Goal: Task Accomplishment & Management: Complete application form

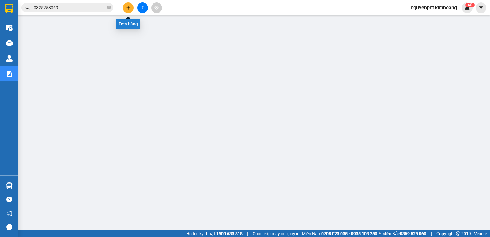
click at [127, 6] on icon "plus" at bounding box center [128, 8] width 4 height 4
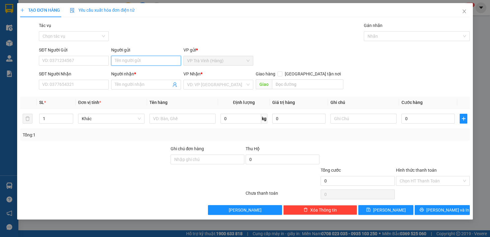
drag, startPoint x: 124, startPoint y: 59, endPoint x: 139, endPoint y: 63, distance: 15.8
click at [128, 60] on input "Người gửi" at bounding box center [146, 61] width 70 height 10
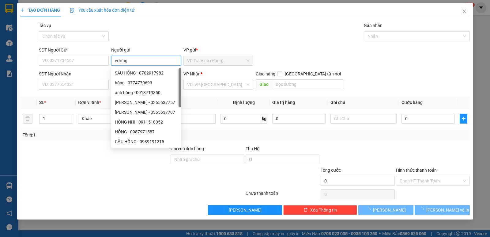
type input "cường"
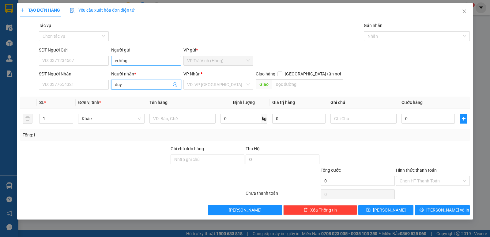
type input "duy"
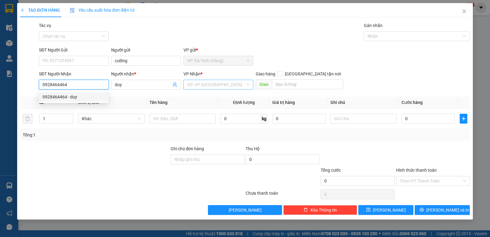
type input "0928464464"
click at [204, 85] on input "search" at bounding box center [216, 84] width 58 height 9
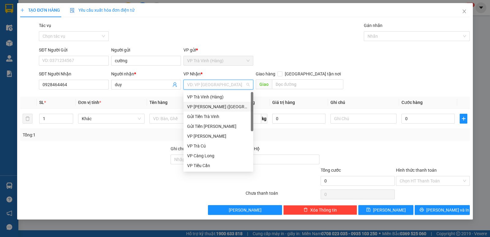
click at [203, 105] on div "VP [PERSON_NAME] ([GEOGRAPHIC_DATA])" at bounding box center [218, 106] width 63 height 7
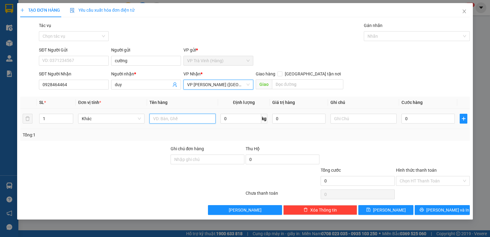
drag, startPoint x: 168, startPoint y: 122, endPoint x: 158, endPoint y: 114, distance: 12.4
click at [167, 122] on input "text" at bounding box center [183, 119] width 66 height 10
type input "hộp kk"
type input "2"
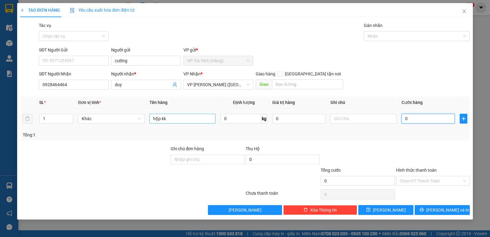
type input "2"
type input "20"
type input "20.000"
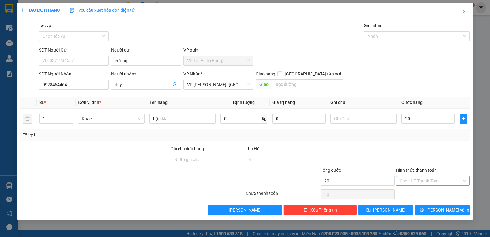
type input "20.000"
drag, startPoint x: 410, startPoint y: 185, endPoint x: 411, endPoint y: 188, distance: 4.1
click at [410, 185] on input "Hình thức thanh toán" at bounding box center [431, 180] width 62 height 9
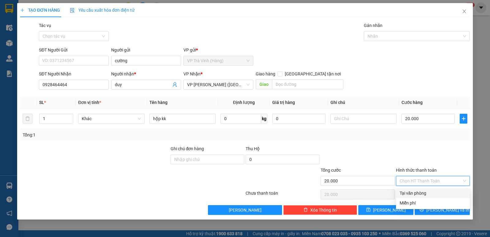
click at [415, 195] on div "Tại văn phòng" at bounding box center [433, 193] width 67 height 7
type input "0"
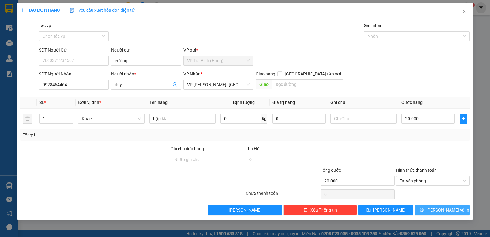
drag, startPoint x: 439, startPoint y: 206, endPoint x: 437, endPoint y: 204, distance: 3.3
click at [439, 207] on span "[PERSON_NAME] và In" at bounding box center [448, 210] width 43 height 7
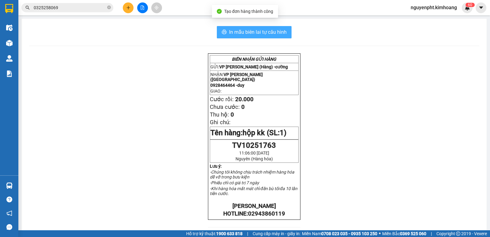
click at [258, 30] on span "In mẫu biên lai tự cấu hình" at bounding box center [258, 32] width 58 height 8
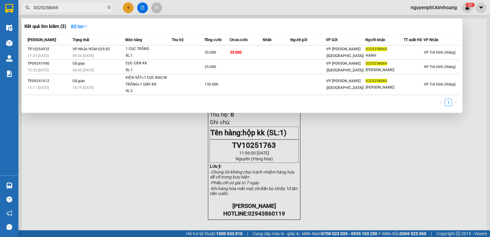
drag, startPoint x: 85, startPoint y: 5, endPoint x: 0, endPoint y: 56, distance: 99.7
click at [0, 17] on section "Kết quả tìm kiếm ( 3 ) Bộ lọc Mã ĐH Trạng thái Món hàng Thu hộ Tổng cước Chưa c…" at bounding box center [245, 118] width 490 height 237
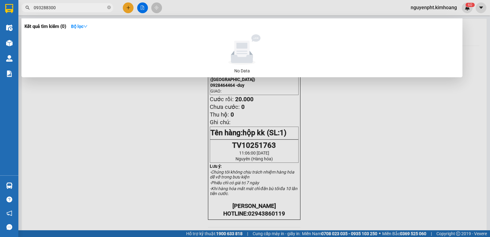
click at [51, 6] on input "093288300" at bounding box center [70, 7] width 72 height 7
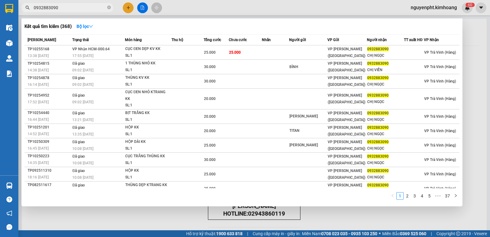
type input "0932883090"
click at [199, 219] on div at bounding box center [245, 118] width 490 height 237
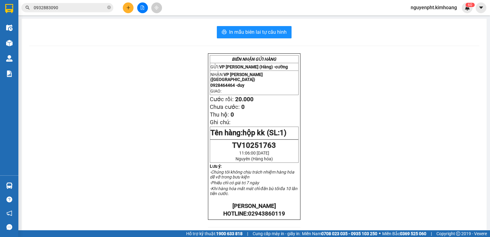
click at [203, 148] on div "BIÊN NHẬN GỬI HÀNG GỬI: VP [PERSON_NAME] (Hàng) - cường NHẬN: VP [PERSON_NAME] …" at bounding box center [254, 218] width 451 height 330
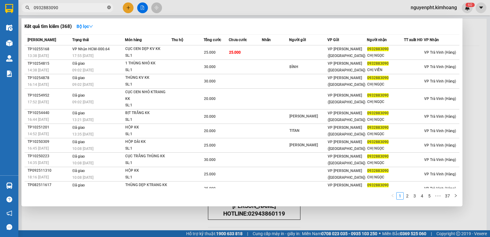
click at [108, 8] on icon "close-circle" at bounding box center [109, 8] width 4 height 4
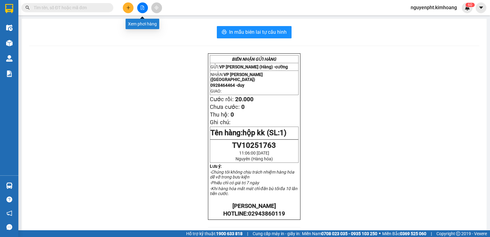
click at [126, 10] on button at bounding box center [128, 7] width 11 height 11
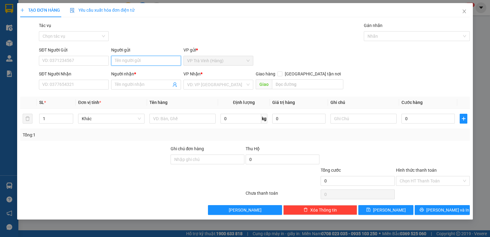
click at [136, 58] on input "Người gửi" at bounding box center [146, 61] width 70 height 10
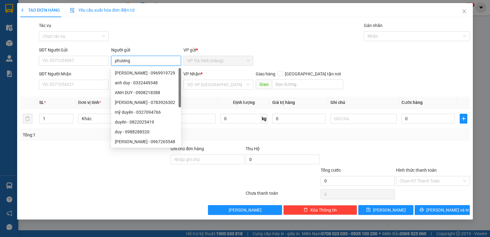
type input "phương"
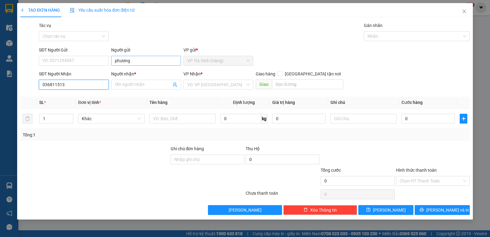
type input "0368115139"
drag, startPoint x: 75, startPoint y: 99, endPoint x: 70, endPoint y: 91, distance: 8.8
click at [75, 98] on div "0368115139 - viễn" at bounding box center [74, 96] width 63 height 7
type input "viễn"
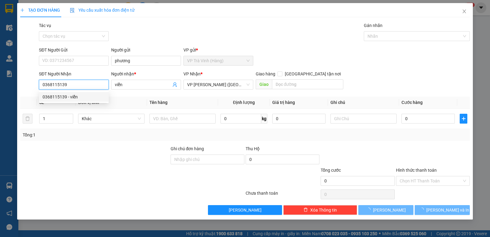
type input "25.000"
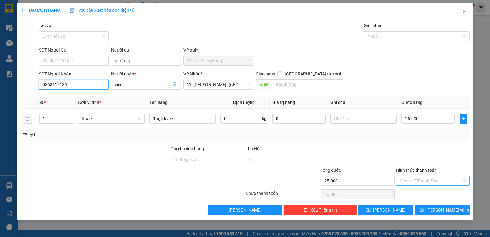
type input "0368115139"
click at [418, 181] on input "Hình thức thanh toán" at bounding box center [431, 180] width 62 height 9
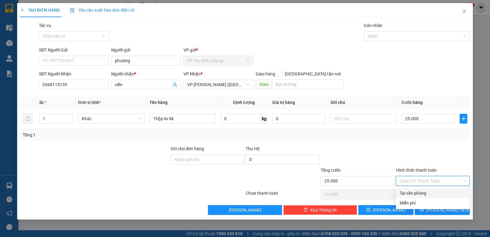
click at [422, 191] on div "Tại văn phòng" at bounding box center [433, 193] width 67 height 7
type input "0"
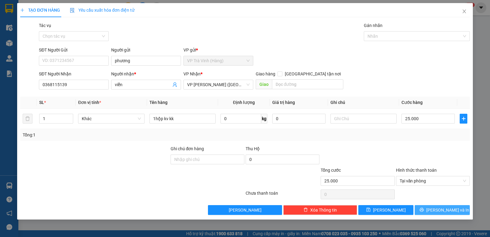
drag, startPoint x: 451, startPoint y: 210, endPoint x: 399, endPoint y: 156, distance: 75.0
click at [450, 210] on span "[PERSON_NAME] và In" at bounding box center [448, 210] width 43 height 7
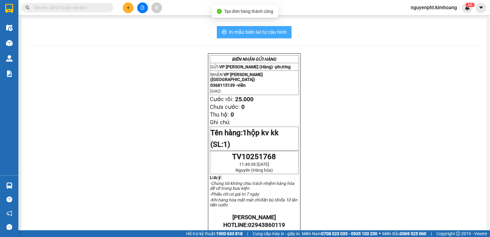
drag, startPoint x: 270, startPoint y: 32, endPoint x: 263, endPoint y: 31, distance: 7.7
click at [270, 32] on span "In mẫu biên lai tự cấu hình" at bounding box center [258, 32] width 58 height 8
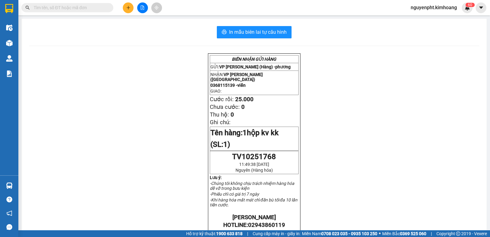
click at [76, 7] on input "text" at bounding box center [70, 7] width 72 height 7
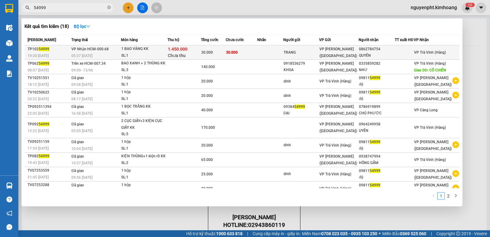
type input "54999"
click at [271, 58] on td at bounding box center [271, 52] width 26 height 14
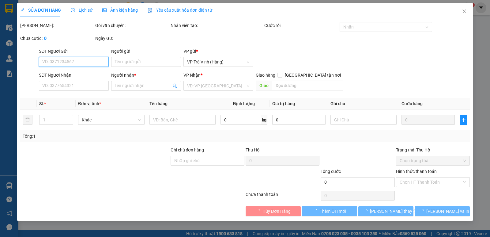
type input "TRANG"
type input "0862784754"
type input "QUYÊN"
type input "1.450.000"
type input "30.000"
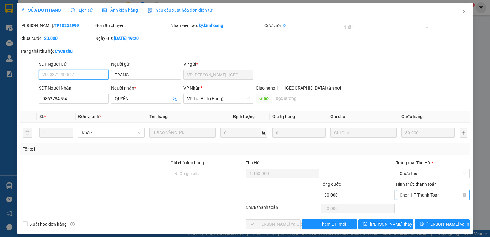
drag, startPoint x: 423, startPoint y: 193, endPoint x: 422, endPoint y: 197, distance: 5.2
click at [423, 194] on span "Chọn HT Thanh Toán" at bounding box center [433, 194] width 67 height 9
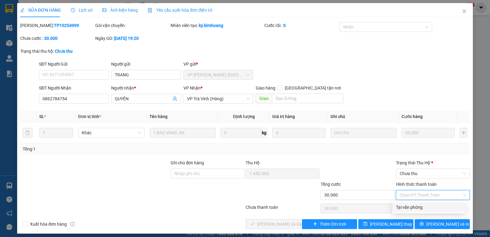
click at [416, 206] on div "Tại văn phòng" at bounding box center [429, 207] width 66 height 7
type input "0"
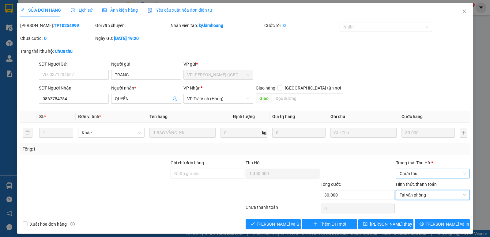
click at [423, 175] on span "Chưa thu" at bounding box center [433, 173] width 67 height 9
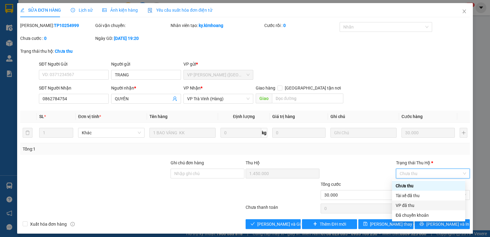
drag, startPoint x: 410, startPoint y: 206, endPoint x: 385, endPoint y: 209, distance: 25.3
click at [410, 207] on div "VP đã thu" at bounding box center [429, 205] width 66 height 7
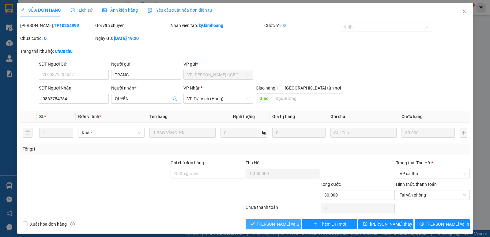
click at [269, 226] on span "[PERSON_NAME] và Giao hàng" at bounding box center [287, 224] width 59 height 7
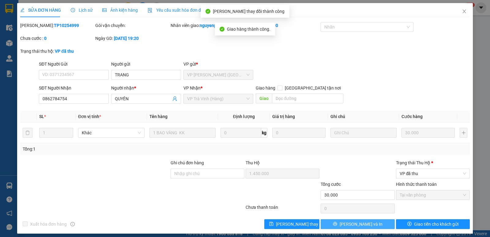
drag, startPoint x: 342, startPoint y: 227, endPoint x: 337, endPoint y: 221, distance: 7.2
click at [342, 227] on button "[PERSON_NAME] và In" at bounding box center [358, 224] width 74 height 10
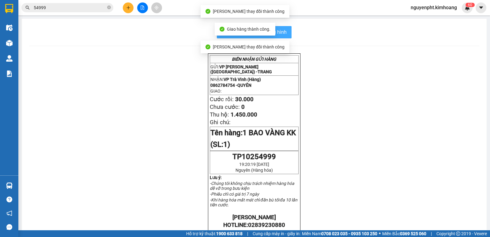
click at [288, 36] on button "In mẫu biên lai tự cấu hình" at bounding box center [254, 32] width 75 height 12
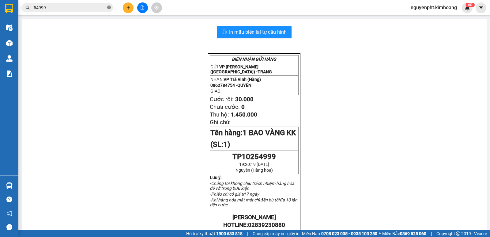
click at [108, 9] on icon "close-circle" at bounding box center [109, 8] width 4 height 4
click at [131, 8] on button at bounding box center [128, 7] width 11 height 11
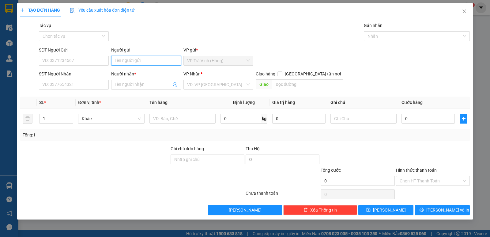
click at [134, 62] on input "Người gửi" at bounding box center [146, 61] width 70 height 10
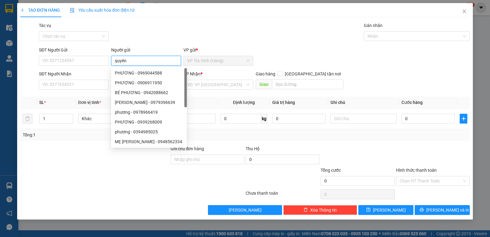
type input "quyên"
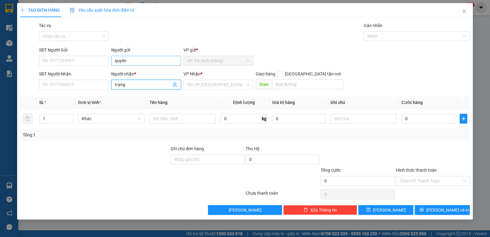
type input "trang"
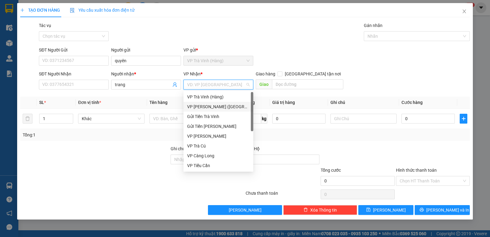
click at [195, 108] on div "VP [PERSON_NAME] ([GEOGRAPHIC_DATA])" at bounding box center [218, 106] width 63 height 7
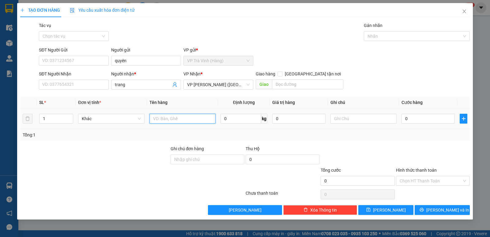
click at [162, 119] on input "text" at bounding box center [183, 119] width 66 height 10
type input "tiền sl 54999 1.450.000"
click at [424, 117] on input "0" at bounding box center [428, 119] width 53 height 10
type input "2"
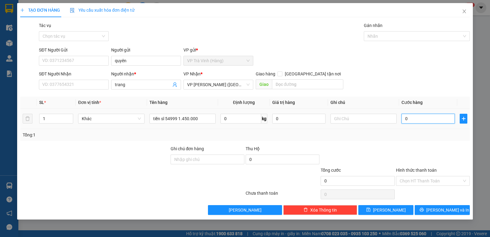
type input "2"
type input "20"
type input "20.000"
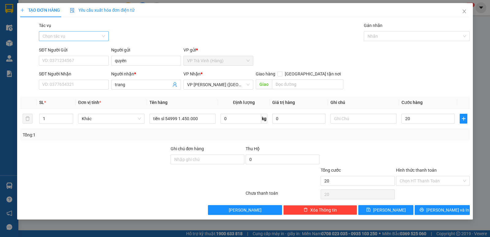
type input "20.000"
click at [63, 35] on input "Tác vụ" at bounding box center [72, 36] width 58 height 9
click at [59, 55] on div "Nhập hàng kho nhận" at bounding box center [74, 58] width 63 height 7
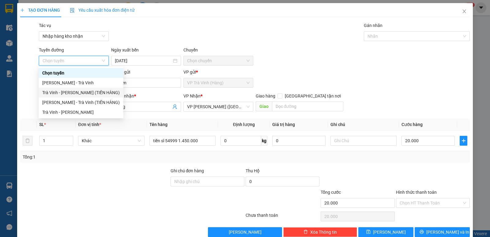
click at [91, 92] on div "Trà Vinh - [PERSON_NAME] (TIỀN HÀNG)" at bounding box center [81, 92] width 78 height 7
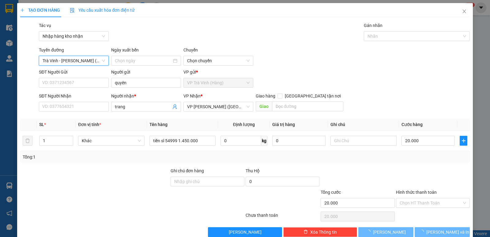
type input "[DATE]"
click at [420, 30] on div "Gán nhãn" at bounding box center [417, 26] width 106 height 9
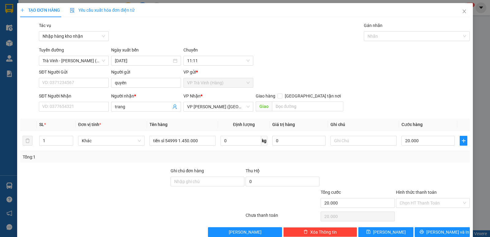
drag, startPoint x: 418, startPoint y: 36, endPoint x: 417, endPoint y: 41, distance: 5.2
click at [418, 37] on div at bounding box center [414, 35] width 97 height 7
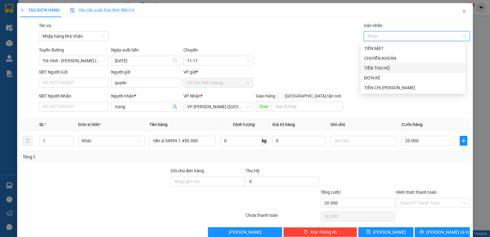
click at [389, 68] on div "TIỀN THU HỘ" at bounding box center [412, 68] width 97 height 7
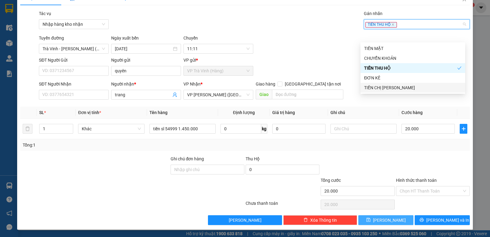
click at [400, 218] on button "[PERSON_NAME]" at bounding box center [386, 220] width 55 height 10
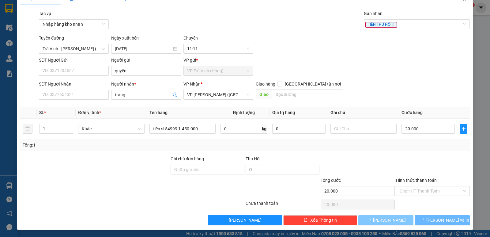
type input "0"
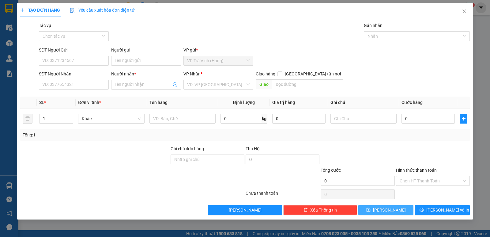
scroll to position [0, 0]
click at [460, 13] on span "Close" at bounding box center [464, 11] width 17 height 17
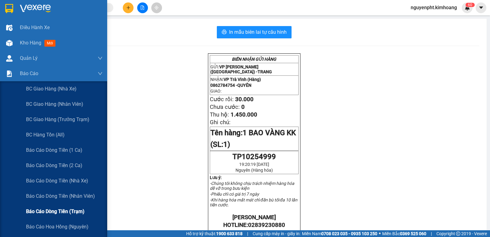
scroll to position [92, 0]
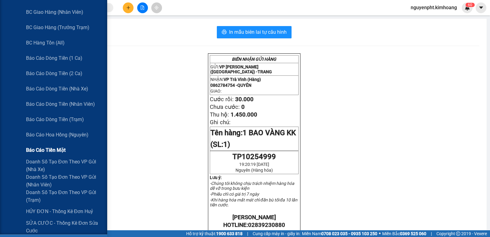
click at [48, 152] on span "Báo cáo tiền mặt" at bounding box center [46, 150] width 40 height 8
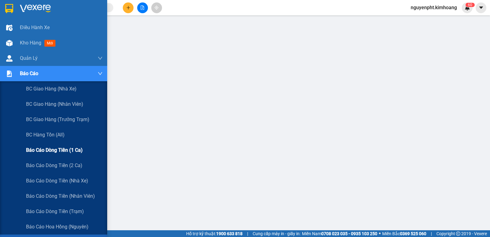
click at [52, 153] on span "Báo cáo dòng tiền (1 ca)" at bounding box center [54, 150] width 57 height 8
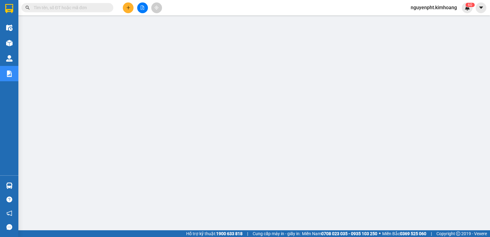
click at [46, 5] on input "text" at bounding box center [70, 7] width 72 height 7
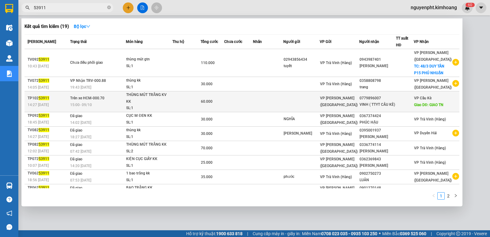
type input "53911"
click at [264, 107] on td at bounding box center [268, 101] width 30 height 21
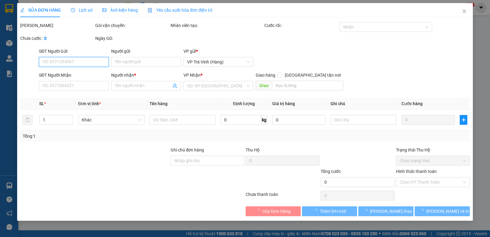
type input "0779896007"
type input "VINH ( TTYT CẦU KÈ)"
type input "GIAO TN"
type input "60.000"
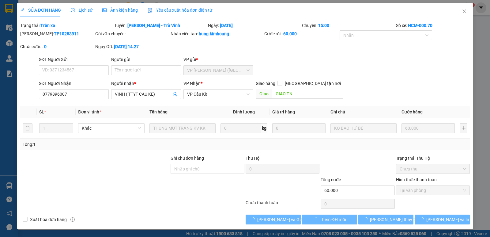
click at [86, 8] on span "Lịch sử" at bounding box center [82, 10] width 22 height 5
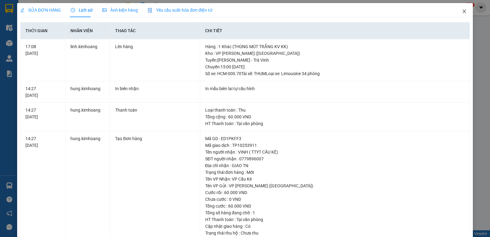
click at [463, 10] on span "Close" at bounding box center [464, 11] width 17 height 17
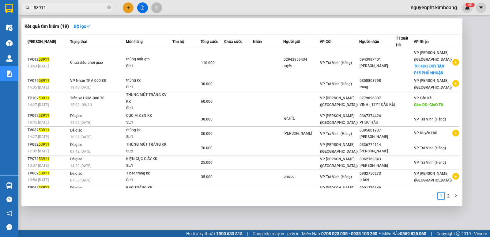
click at [80, 9] on input "53911" at bounding box center [70, 7] width 72 height 7
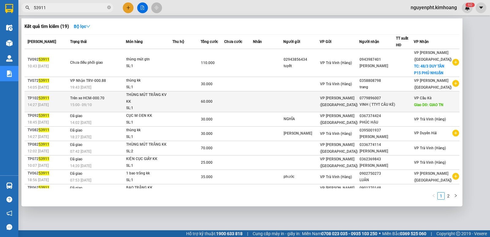
click at [377, 108] on div "VINH ( TTYT CẦU KÈ)" at bounding box center [378, 104] width 36 height 6
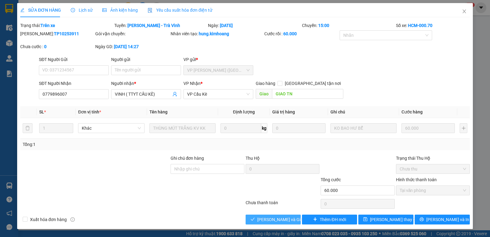
click at [280, 221] on span "[PERSON_NAME] và Giao hàng" at bounding box center [287, 219] width 59 height 7
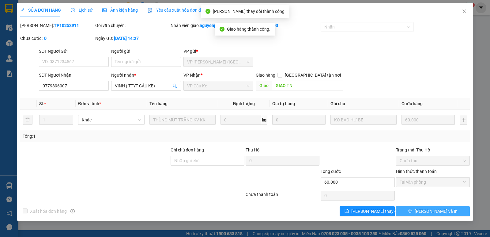
click at [438, 212] on span "[PERSON_NAME] và In" at bounding box center [436, 211] width 43 height 7
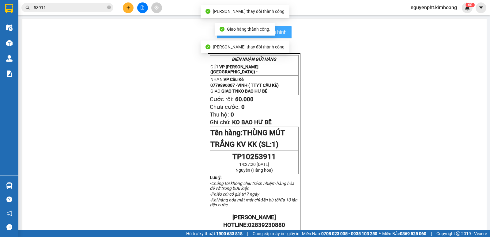
click at [277, 36] on span "In mẫu biên lai tự cấu hình" at bounding box center [258, 32] width 58 height 8
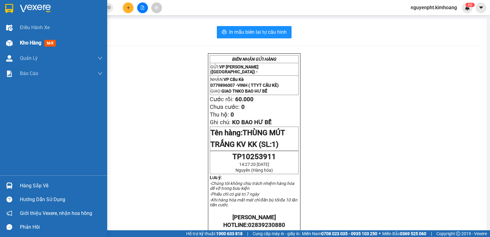
click at [35, 44] on span "Kho hàng" at bounding box center [30, 43] width 21 height 6
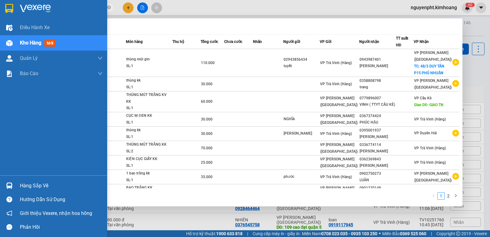
drag, startPoint x: 65, startPoint y: 8, endPoint x: 0, endPoint y: 8, distance: 64.7
click at [0, 8] on section "Kết quả tìm kiếm ( 19 ) Bộ lọc Mã ĐH Trạng thái Món hàng Thu hộ Tổng cước Chưa …" at bounding box center [245, 118] width 490 height 237
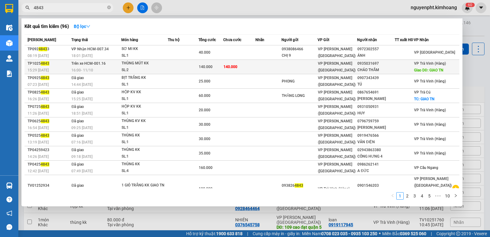
type input "4843"
click at [314, 73] on td at bounding box center [300, 67] width 36 height 14
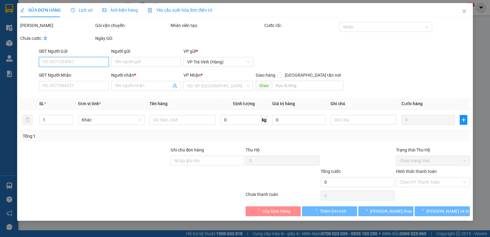
type input "0935031697"
type input "CHÁO THẮM"
type input "GIAO TN"
type input "140.000"
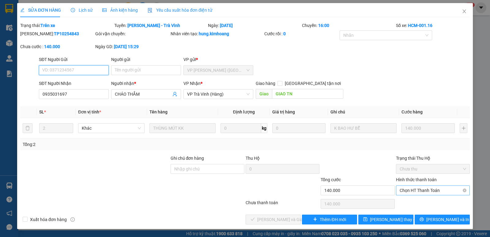
click at [432, 187] on span "Chọn HT Thanh Toán" at bounding box center [433, 190] width 67 height 9
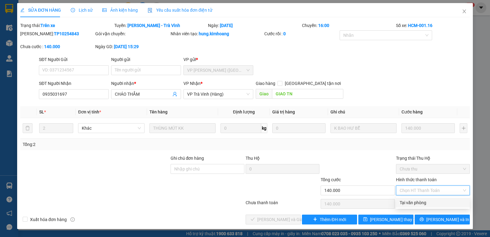
drag, startPoint x: 422, startPoint y: 199, endPoint x: 378, endPoint y: 209, distance: 44.6
click at [421, 199] on div "Tại văn phòng" at bounding box center [433, 203] width 74 height 10
type input "0"
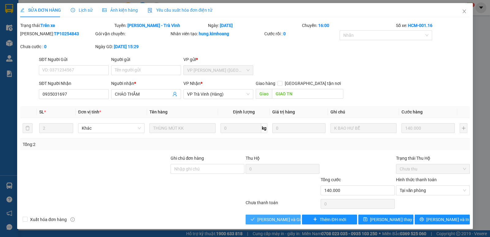
drag, startPoint x: 273, startPoint y: 218, endPoint x: 275, endPoint y: 213, distance: 5.1
click at [274, 218] on span "[PERSON_NAME] và Giao hàng" at bounding box center [287, 219] width 59 height 7
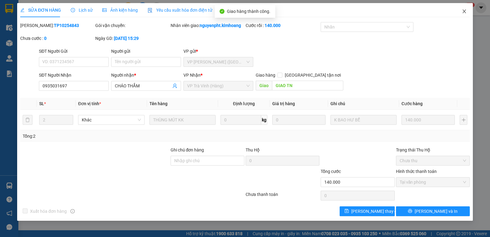
click at [467, 11] on icon "close" at bounding box center [464, 11] width 5 height 5
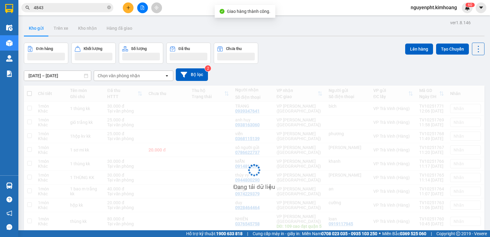
drag, startPoint x: 77, startPoint y: 5, endPoint x: 0, endPoint y: 21, distance: 78.3
click at [0, 21] on section "Kết quả tìm kiếm ( 96 ) Bộ lọc Mã ĐH Trạng thái Món hàng Thu hộ Tổng cước Chưa …" at bounding box center [245, 118] width 490 height 237
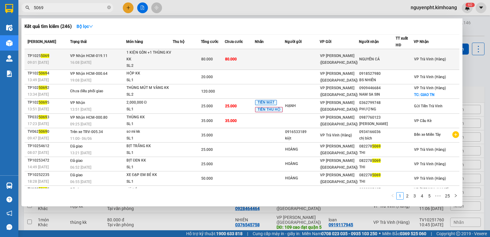
type input "5069"
click at [268, 61] on td at bounding box center [270, 59] width 30 height 21
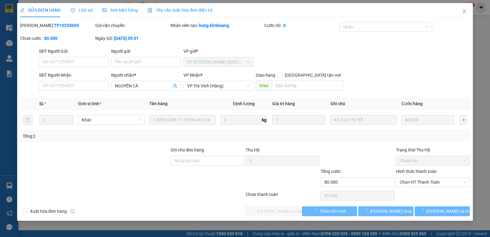
type input "NGUYÊN CÁ"
type input "80.000"
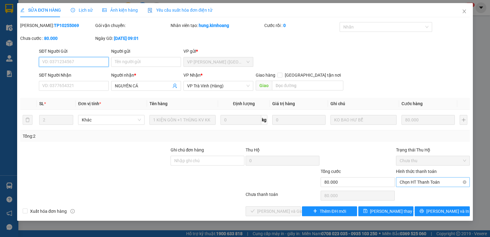
click at [441, 184] on span "Chọn HT Thanh Toán" at bounding box center [433, 181] width 67 height 9
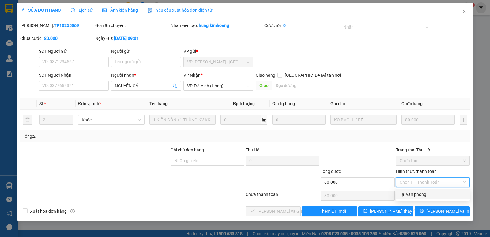
click at [431, 194] on div "Tại văn phòng" at bounding box center [433, 194] width 67 height 7
type input "0"
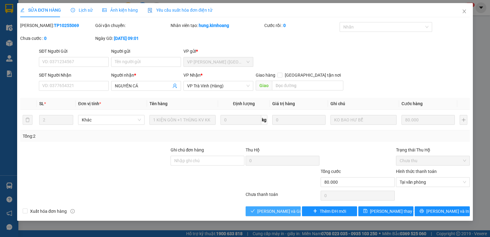
drag, startPoint x: 256, startPoint y: 210, endPoint x: 263, endPoint y: 200, distance: 12.1
click at [256, 208] on button "[PERSON_NAME] và Giao hàng" at bounding box center [273, 211] width 55 height 10
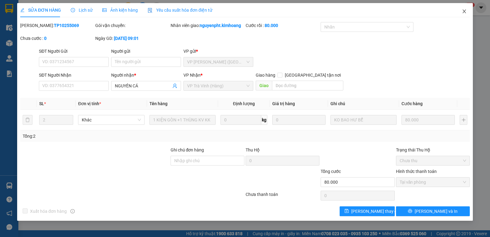
click at [466, 10] on icon "close" at bounding box center [464, 11] width 5 height 5
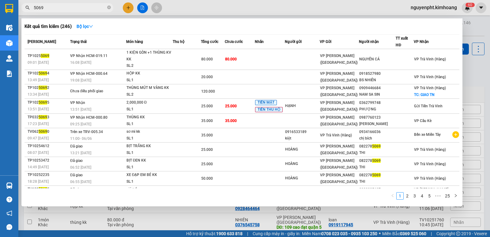
drag, startPoint x: 63, startPoint y: 7, endPoint x: 0, endPoint y: 8, distance: 63.2
click at [0, 7] on section "Kết quả tìm kiếm ( 246 ) Bộ lọc Mã ĐH Trạng thái Món hàng Thu hộ Tổng cước Chưa…" at bounding box center [245, 118] width 490 height 237
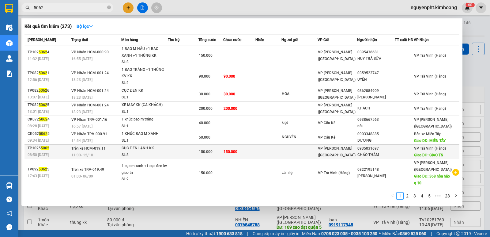
type input "5062"
click at [223, 153] on div "150.000" at bounding box center [211, 151] width 24 height 7
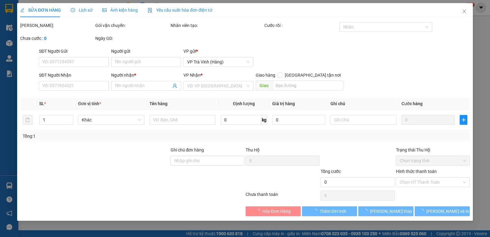
type input "0935031697"
type input "CHÁO THẮM"
type input "GIAO TN"
type input "150.000"
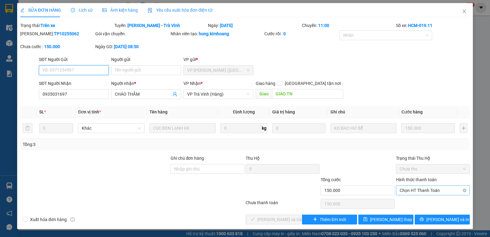
click at [421, 191] on span "Chọn HT Thanh Toán" at bounding box center [433, 190] width 67 height 9
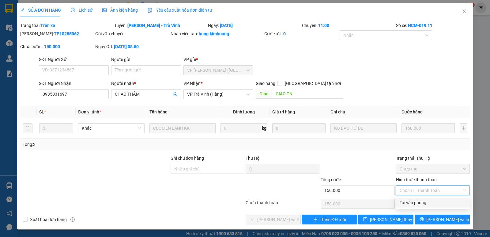
drag, startPoint x: 417, startPoint y: 201, endPoint x: 411, endPoint y: 203, distance: 6.3
click at [416, 201] on div "Tại văn phòng" at bounding box center [433, 202] width 67 height 7
type input "0"
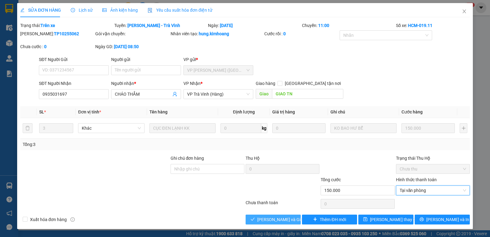
click at [274, 217] on span "[PERSON_NAME] và Giao hàng" at bounding box center [287, 219] width 59 height 7
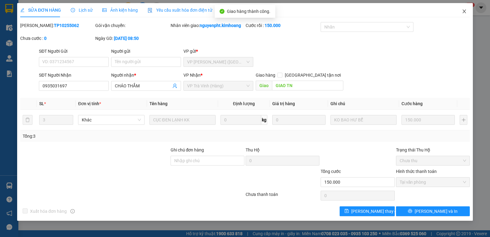
click at [466, 12] on icon "close" at bounding box center [464, 11] width 5 height 5
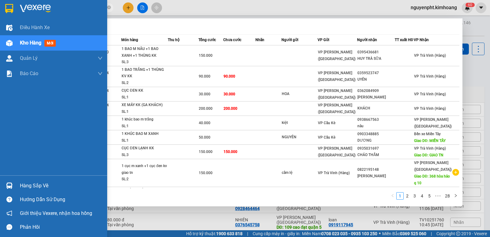
drag, startPoint x: 57, startPoint y: 8, endPoint x: 0, endPoint y: 15, distance: 57.5
click at [0, 13] on section "Kết quả tìm kiếm ( 273 ) Bộ lọc Mã ĐH Trạng thái Món hàng Thu hộ Tổng cước Chưa…" at bounding box center [245, 118] width 490 height 237
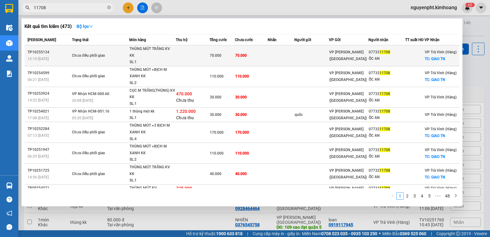
type input "11708"
click at [213, 58] on span "70.000" at bounding box center [216, 55] width 12 height 4
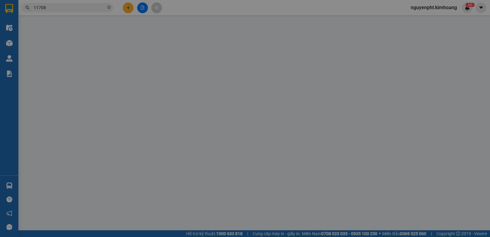
type input "0773211708"
type input "ỐC AN"
checkbox input "true"
type input "GIAO TN"
type input "70.000"
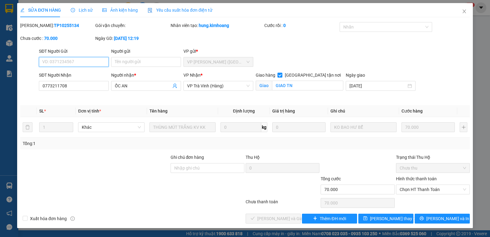
drag, startPoint x: 434, startPoint y: 188, endPoint x: 433, endPoint y: 195, distance: 7.0
click at [434, 189] on span "Chọn HT Thanh Toán" at bounding box center [433, 189] width 67 height 9
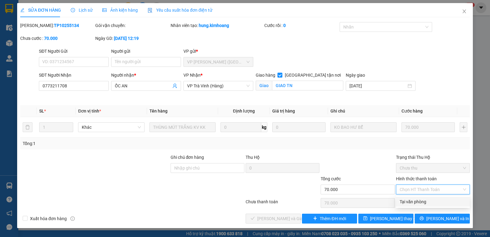
click at [425, 206] on div "Tại văn phòng" at bounding box center [433, 202] width 74 height 10
type input "0"
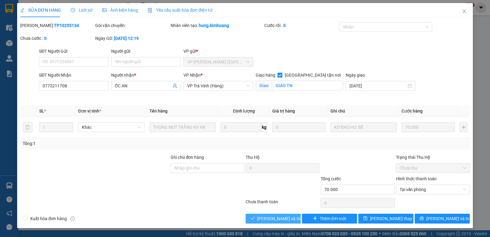
click at [272, 220] on span "[PERSON_NAME] và Giao hàng" at bounding box center [287, 218] width 59 height 7
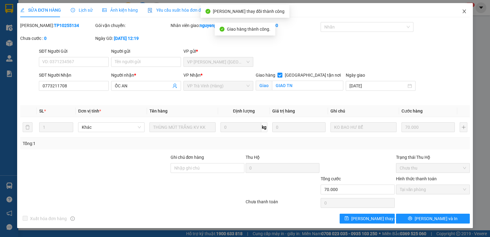
click at [463, 11] on icon "close" at bounding box center [464, 11] width 5 height 5
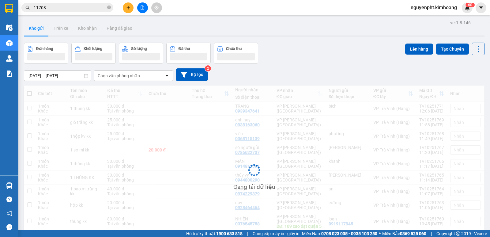
click at [66, 6] on input "11708" at bounding box center [70, 7] width 72 height 7
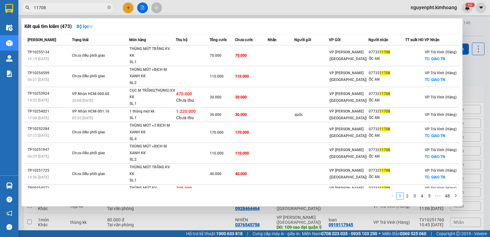
drag, startPoint x: 57, startPoint y: 5, endPoint x: 0, endPoint y: 32, distance: 63.1
click at [0, 27] on section "Kết quả tìm kiếm ( 473 ) Bộ lọc Mã ĐH Trạng thái Món hàng Thu hộ Tổng cước Chưa…" at bounding box center [245, 118] width 490 height 237
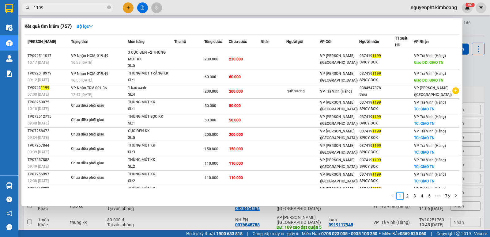
drag, startPoint x: 52, startPoint y: 8, endPoint x: 0, endPoint y: 6, distance: 52.2
click at [0, 6] on section "Kết quả tìm kiếm ( 757 ) Bộ lọc Mã ĐH Trạng thái Món hàng Thu hộ Tổng cước Chưa…" at bounding box center [245, 118] width 490 height 237
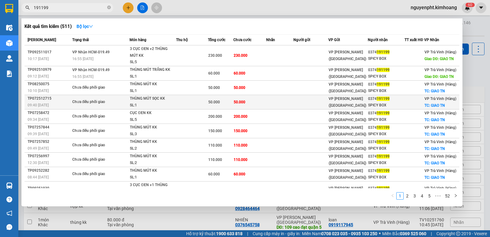
scroll to position [18, 0]
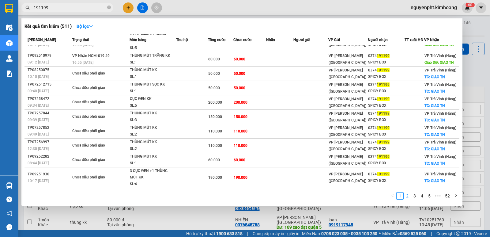
type input "191199"
click at [409, 194] on link "2" at bounding box center [407, 196] width 7 height 7
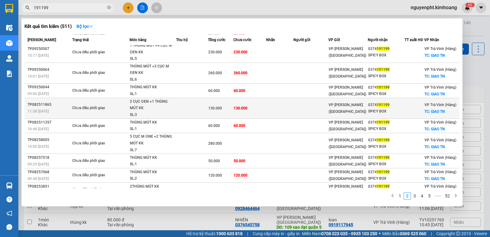
scroll to position [0, 0]
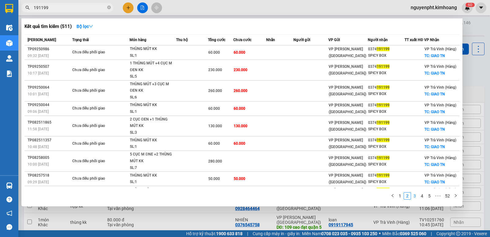
click at [416, 196] on link "3" at bounding box center [415, 196] width 7 height 7
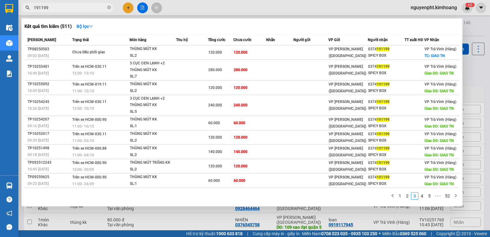
click at [171, 220] on div at bounding box center [245, 118] width 490 height 237
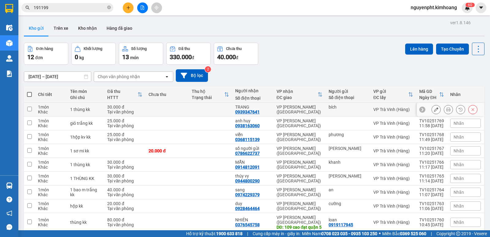
click at [238, 108] on td "TRANG 0939347641" at bounding box center [252, 110] width 41 height 14
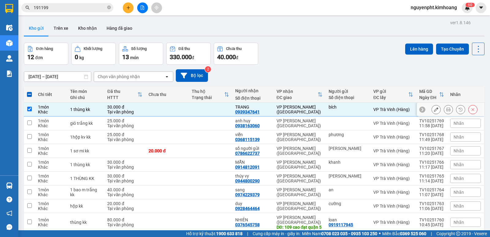
click at [29, 109] on input "checkbox" at bounding box center [29, 109] width 5 height 5
checkbox input "false"
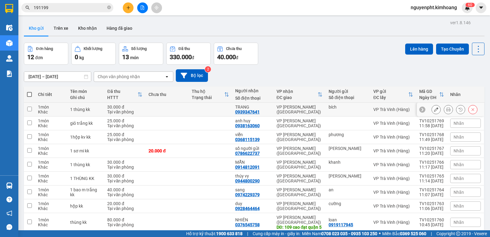
click at [447, 109] on button at bounding box center [448, 109] width 9 height 11
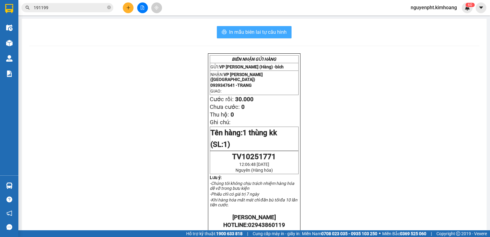
click at [273, 33] on span "In mẫu biên lai tự cấu hình" at bounding box center [258, 32] width 58 height 8
click at [76, 10] on input "191199" at bounding box center [70, 7] width 72 height 7
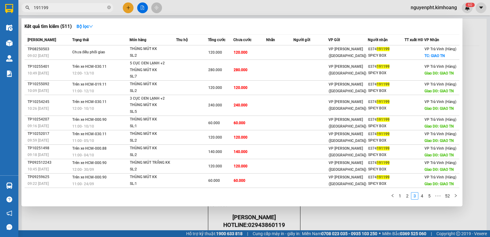
click at [109, 6] on span at bounding box center [109, 8] width 4 height 6
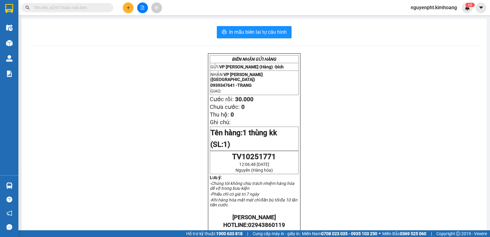
drag, startPoint x: 78, startPoint y: 9, endPoint x: 82, endPoint y: 10, distance: 3.8
click at [79, 10] on input "text" at bounding box center [70, 7] width 72 height 7
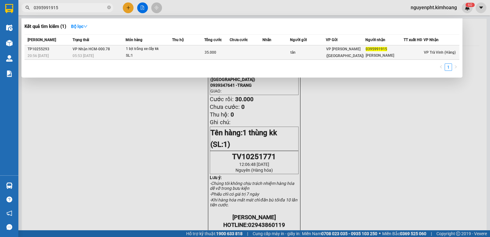
type input "0395991915"
click at [200, 55] on td at bounding box center [188, 52] width 32 height 14
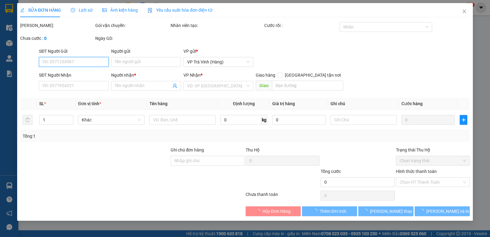
type input "tân"
type input "0395991915"
type input "[PERSON_NAME]"
type input "35.000"
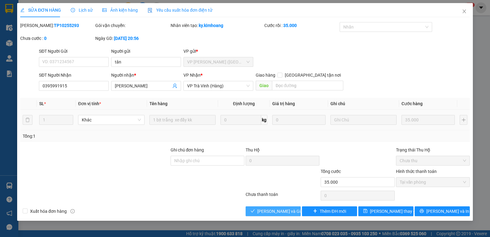
click at [266, 212] on span "[PERSON_NAME] và Giao hàng" at bounding box center [287, 211] width 59 height 7
